Goal: Find specific page/section: Find specific page/section

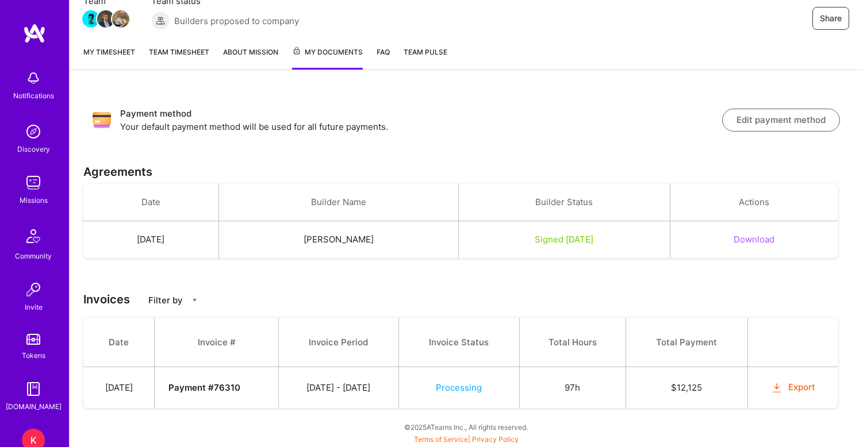
scroll to position [114, 0]
click at [186, 54] on link "Team timesheet" at bounding box center [179, 58] width 60 height 24
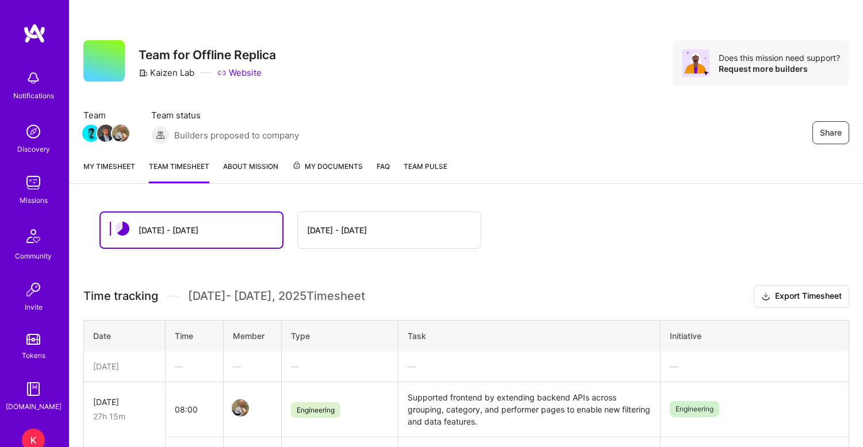
click at [344, 168] on span "My Documents" at bounding box center [327, 166] width 71 height 13
click at [332, 163] on span "My Documents" at bounding box center [327, 166] width 71 height 13
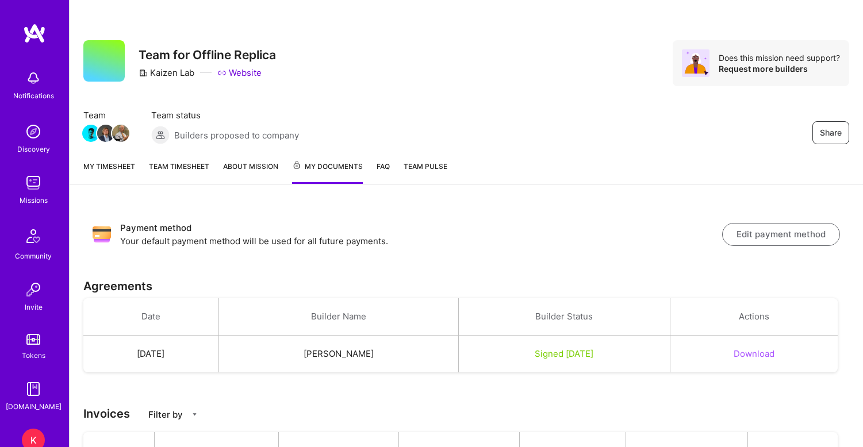
click at [168, 157] on div "My timesheet Team timesheet About Mission My Documents FAQ Team Pulse" at bounding box center [466, 167] width 793 height 33
click at [170, 166] on link "Team timesheet" at bounding box center [179, 172] width 60 height 24
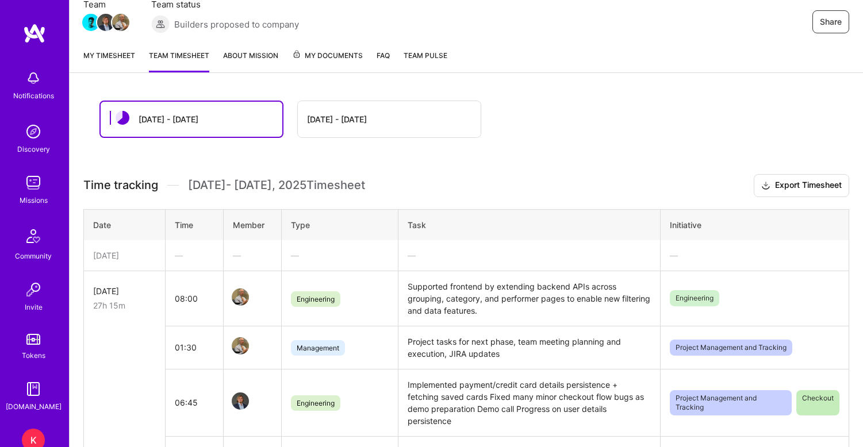
scroll to position [90, 0]
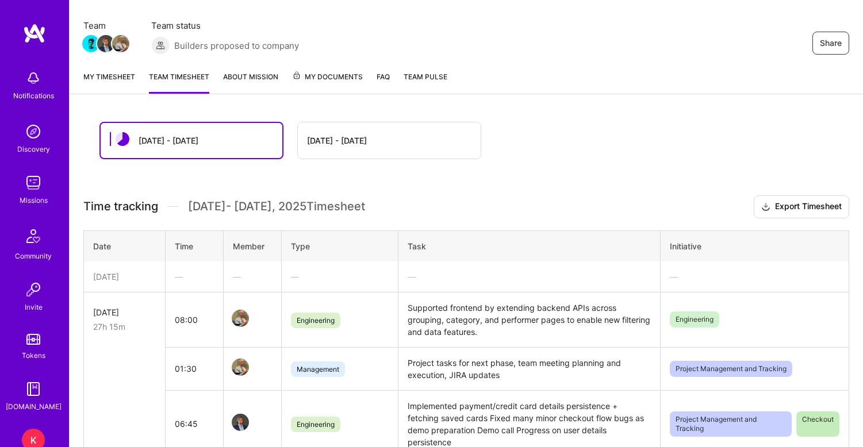
click at [331, 75] on span "My Documents" at bounding box center [327, 77] width 71 height 13
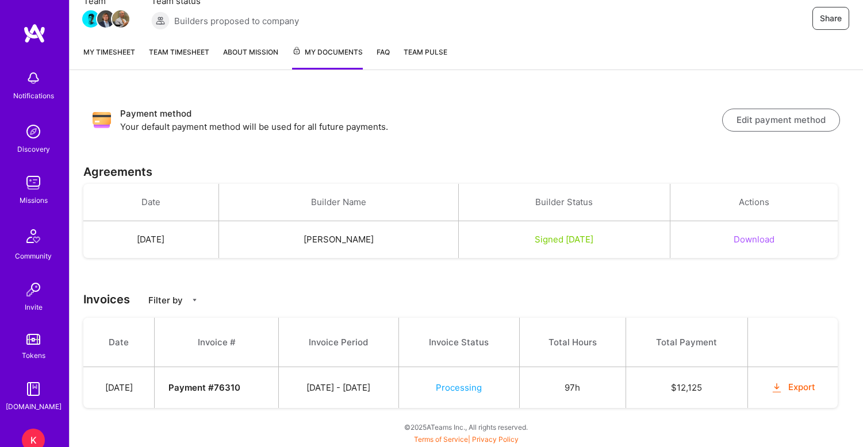
scroll to position [114, 0]
